Goal: Information Seeking & Learning: Learn about a topic

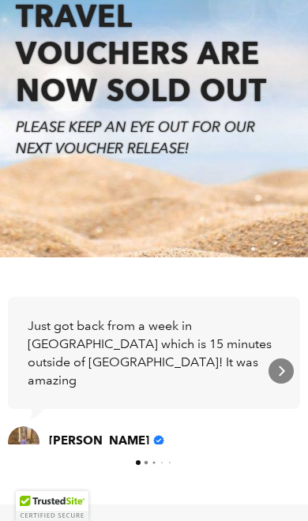
scroll to position [204, 0]
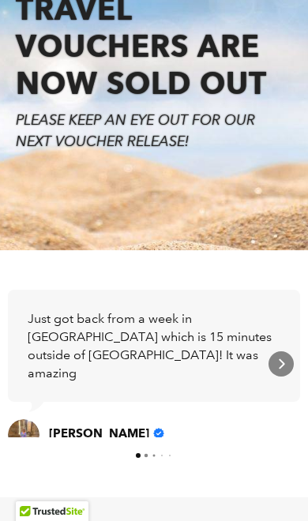
click at [293, 378] on div "Just got back from a week in [GEOGRAPHIC_DATA] which is 15 minutes outside of […" at bounding box center [154, 346] width 292 height 112
click at [283, 363] on icon "Next" at bounding box center [282, 364] width 6 height 10
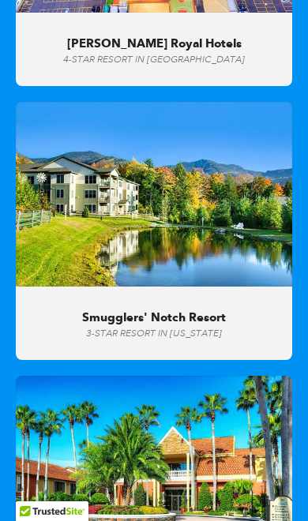
scroll to position [10198, 0]
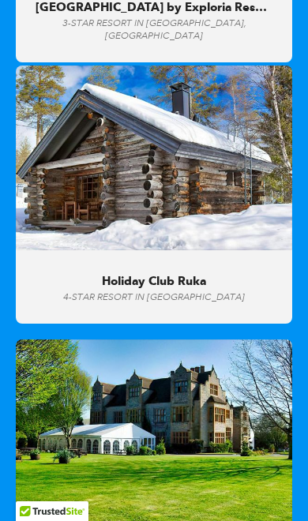
scroll to position [14905, 0]
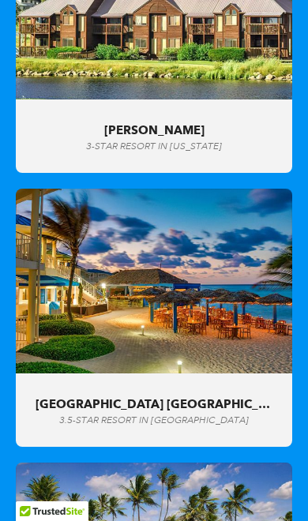
scroll to position [15877, 0]
click at [66, 385] on div ""Breathtaking beaches, incredibly hospitable staff and divine food. I cannot sa…" at bounding box center [154, 406] width 237 height 43
click at [70, 189] on img at bounding box center [154, 281] width 276 height 185
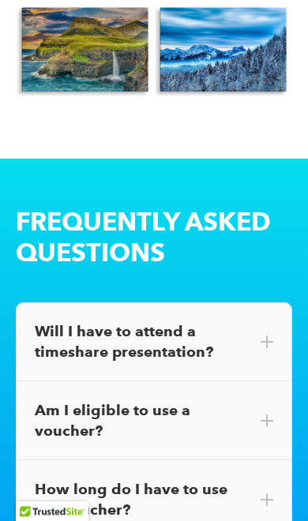
scroll to position [19039, 0]
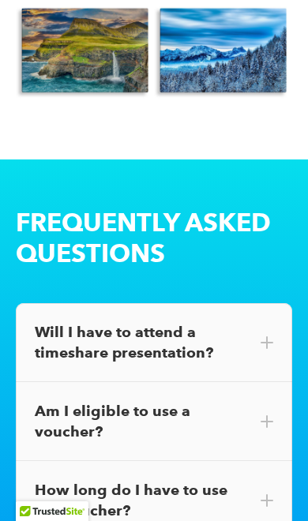
click at [73, 401] on div "Am I eligible to use a voucher?" at bounding box center [154, 421] width 239 height 41
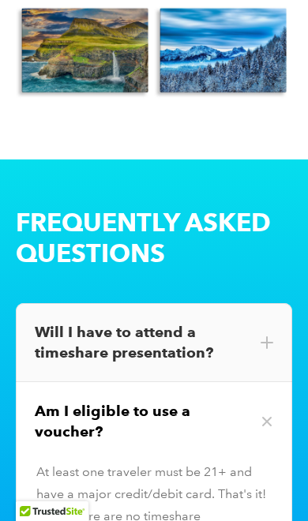
click at [66, 401] on div "Am I eligible to use a voucher?" at bounding box center [154, 421] width 239 height 41
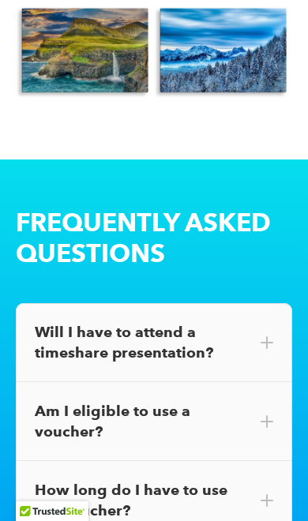
click at [260, 480] on div "How long do I have to use the voucher?" at bounding box center [154, 500] width 239 height 41
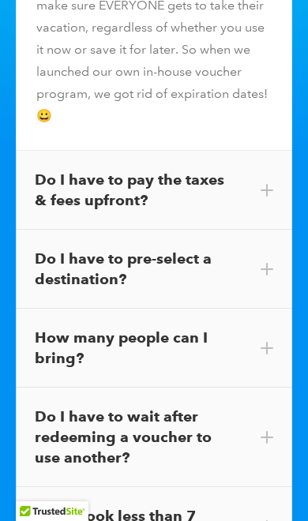
scroll to position [19881, 0]
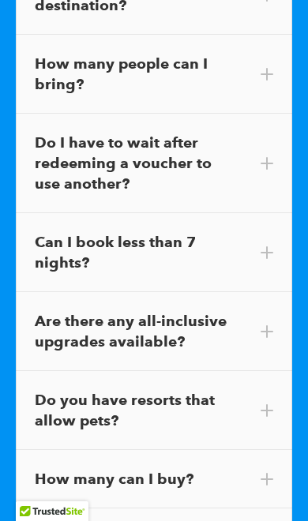
click at [265, 473] on span at bounding box center [267, 479] width 13 height 13
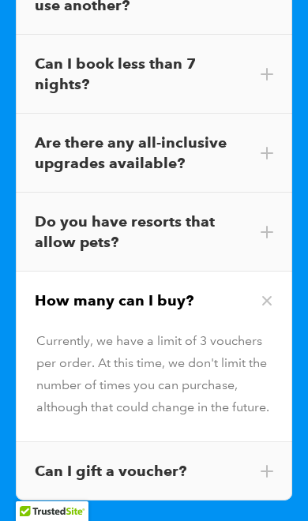
click at [280, 442] on div "Can I gift a voucher?" at bounding box center [154, 471] width 276 height 58
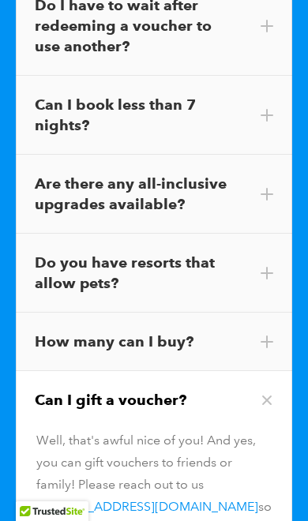
scroll to position [19839, 0]
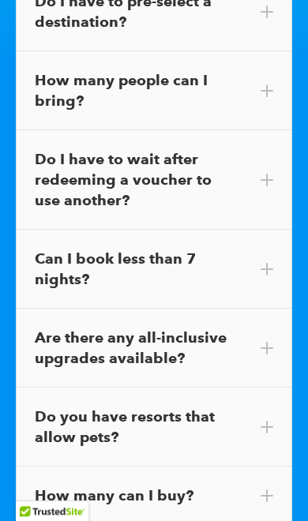
click at [58, 407] on div "Do you have resorts that allow pets?" at bounding box center [154, 427] width 239 height 41
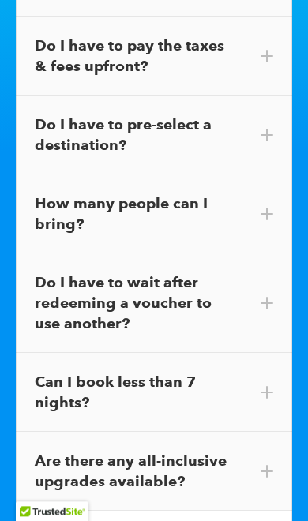
scroll to position [19563, 0]
click at [53, 353] on div "Can I book less than 7 nights?" at bounding box center [154, 392] width 276 height 79
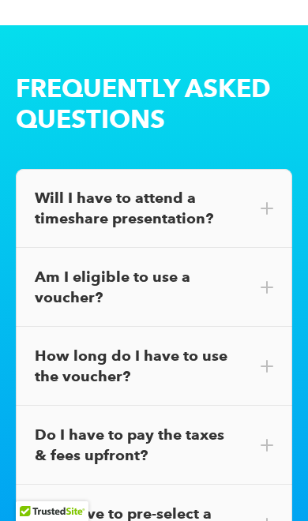
scroll to position [19172, 0]
